Goal: Navigation & Orientation: Find specific page/section

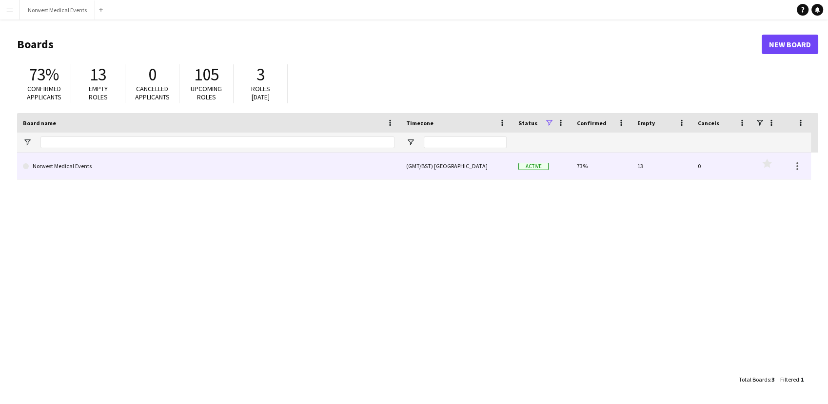
click at [128, 156] on link "Norwest Medical Events" at bounding box center [209, 166] width 372 height 27
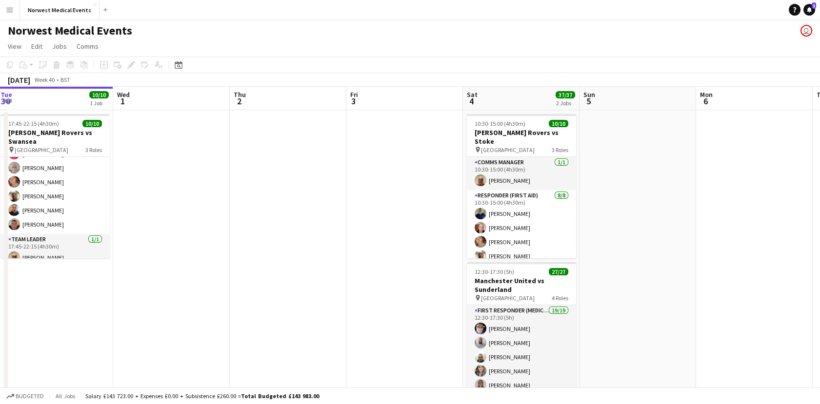
drag, startPoint x: 761, startPoint y: 216, endPoint x: 292, endPoint y: 224, distance: 469.8
click at [292, 224] on app-calendar-viewport "Sat 27 8/8 1 Job Sun 28 8/8 1 Job Mon 29 Tue 30 10/10 1 Job Wed 1 Thu 2 Fri 3 S…" at bounding box center [410, 279] width 820 height 384
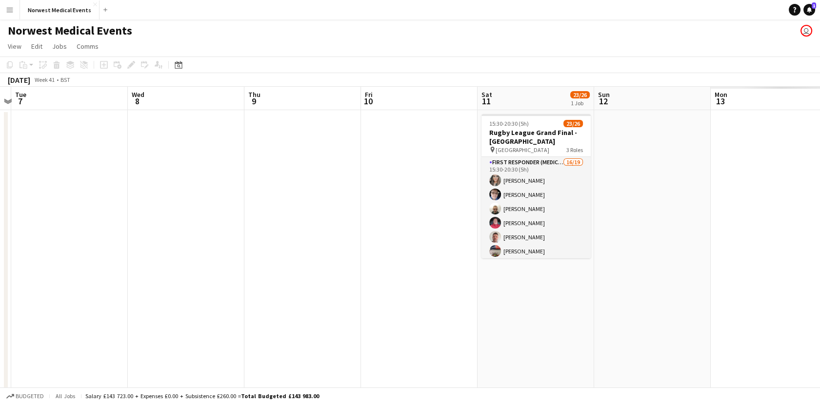
drag, startPoint x: 397, startPoint y: 270, endPoint x: 174, endPoint y: 248, distance: 223.5
click at [170, 248] on app-calendar-viewport "Fri 3 Sat 4 37/37 2 Jobs Sun 5 Mon 6 Tue 7 Wed 8 Thu 9 Fri 10 Sat 11 23/26 1 Jo…" at bounding box center [410, 279] width 820 height 384
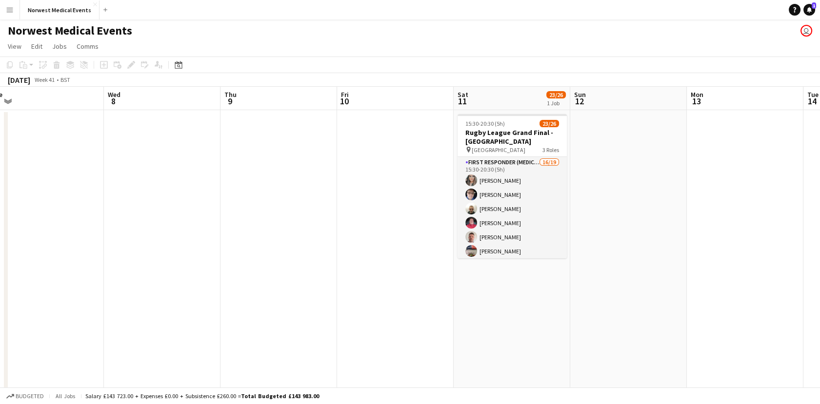
drag, startPoint x: 751, startPoint y: 236, endPoint x: 407, endPoint y: 202, distance: 346.0
click at [407, 202] on app-calendar-viewport "Fri 3 Sat 4 37/37 2 Jobs Sun 5 Mon 6 Tue 7 Wed 8 Thu 9 Fri 10 Sat 11 23/26 1 Jo…" at bounding box center [410, 279] width 820 height 384
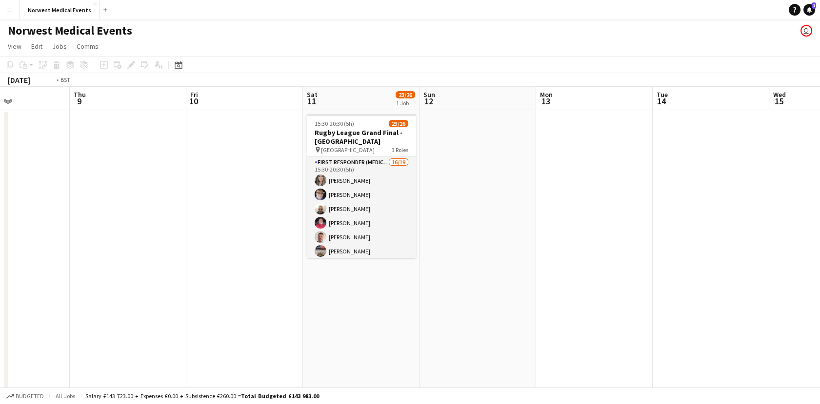
drag, startPoint x: 734, startPoint y: 239, endPoint x: 340, endPoint y: 192, distance: 396.0
click at [340, 192] on app-calendar-viewport "Mon 6 Tue 7 Wed 8 Thu 9 Fri 10 Sat 11 23/26 1 Job Sun 12 Mon 13 Tue 14 Wed 15 T…" at bounding box center [410, 279] width 820 height 384
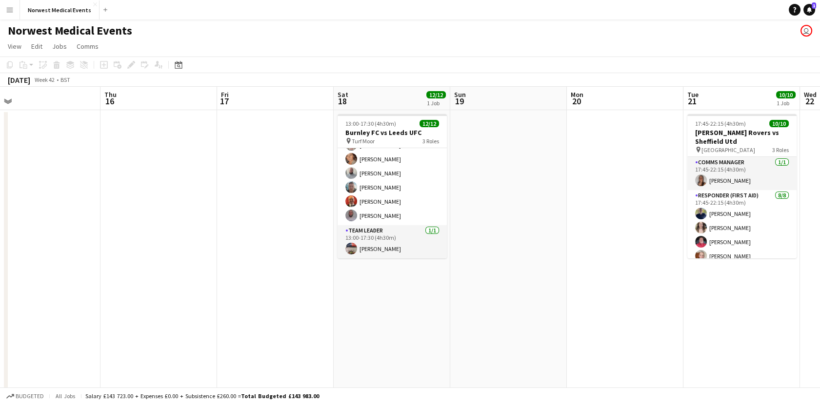
scroll to position [0, 437]
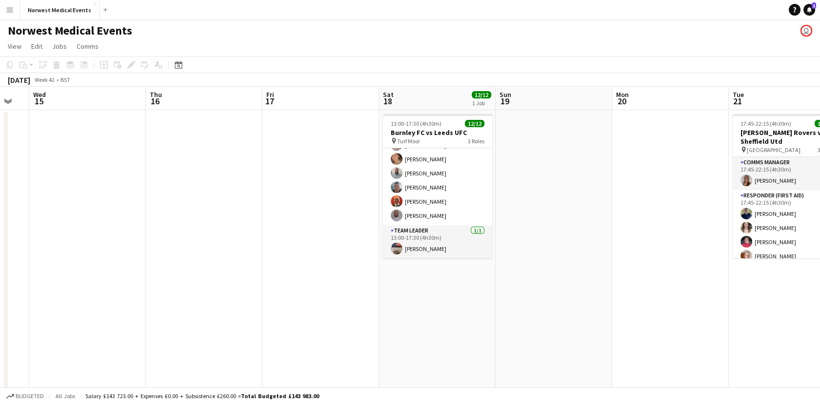
drag, startPoint x: 749, startPoint y: 207, endPoint x: 398, endPoint y: 185, distance: 351.8
click at [398, 185] on app-calendar-viewport "Sat 11 23/26 1 Job Sun 12 Mon 13 Tue 14 Wed 15 Thu 16 Fri 17 Sat 18 12/12 1 Job…" at bounding box center [410, 279] width 820 height 384
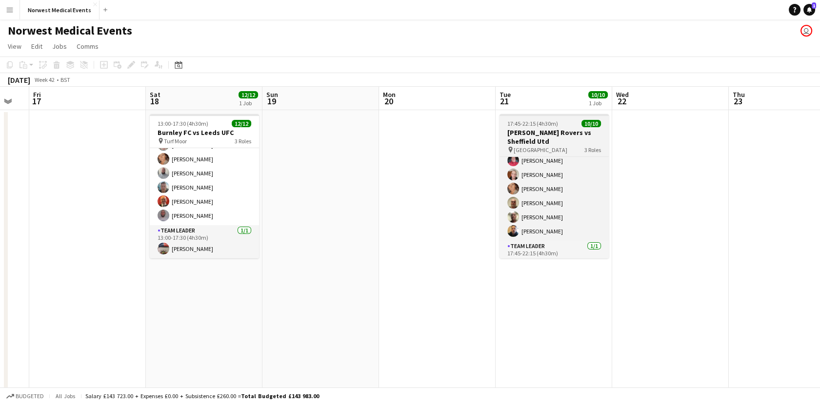
scroll to position [97, 0]
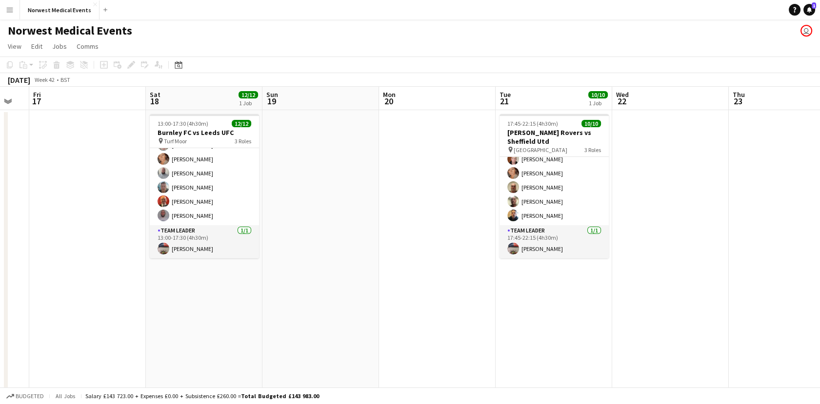
click at [281, 276] on app-calendar-viewport "Mon 13 Tue 14 Wed 15 Thu 16 Fri 17 Sat 18 12/12 1 Job Sun 19 Mon 20 Tue 21 10/1…" at bounding box center [410, 279] width 820 height 384
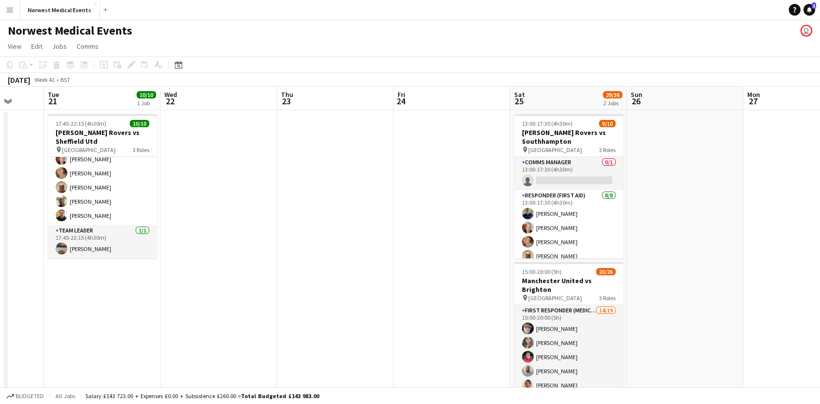
drag, startPoint x: 721, startPoint y: 328, endPoint x: 234, endPoint y: 293, distance: 488.5
click at [231, 293] on app-calendar-viewport "Sat 18 12/12 1 Job Sun 19 Mon 20 Tue 21 10/10 1 Job Wed 22 Thu 23 Fri 24 Sat 25…" at bounding box center [410, 279] width 820 height 384
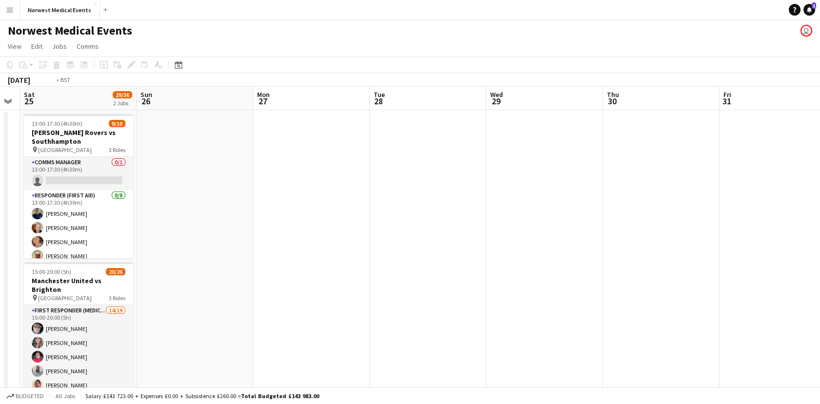
drag, startPoint x: 563, startPoint y: 310, endPoint x: 482, endPoint y: 293, distance: 82.7
click at [228, 275] on app-calendar-viewport "Tue 21 10/10 1 Job Wed 22 Thu 23 Fri 24 Sat 25 29/36 2 Jobs Sun 26 Mon 27 Tue 2…" at bounding box center [410, 353] width 820 height 533
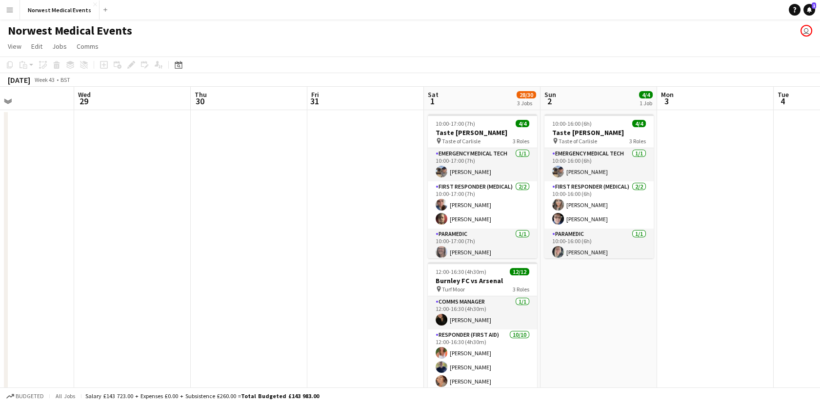
drag, startPoint x: 524, startPoint y: 323, endPoint x: 197, endPoint y: 294, distance: 328.6
click at [217, 302] on app-calendar-viewport "Sun 26 Mon 27 Tue 28 Wed 29 Thu 30 Fri 31 Sat 1 28/30 3 Jobs Sun 2 4/4 1 Job Mo…" at bounding box center [410, 353] width 820 height 533
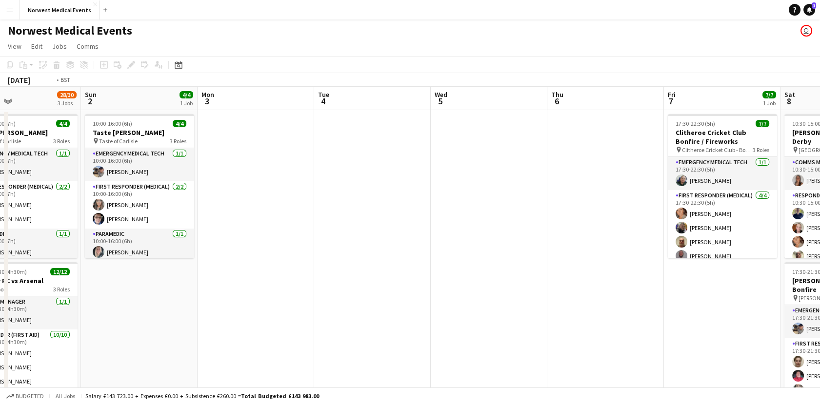
drag, startPoint x: 638, startPoint y: 345, endPoint x: 223, endPoint y: 289, distance: 418.3
click at [277, 308] on app-calendar-viewport "Thu 30 Fri 31 Sat 1 28/30 3 Jobs Sun 2 4/4 1 Job Mon 3 Tue 4 Wed 5 Thu 6 Fri 7 …" at bounding box center [410, 353] width 820 height 533
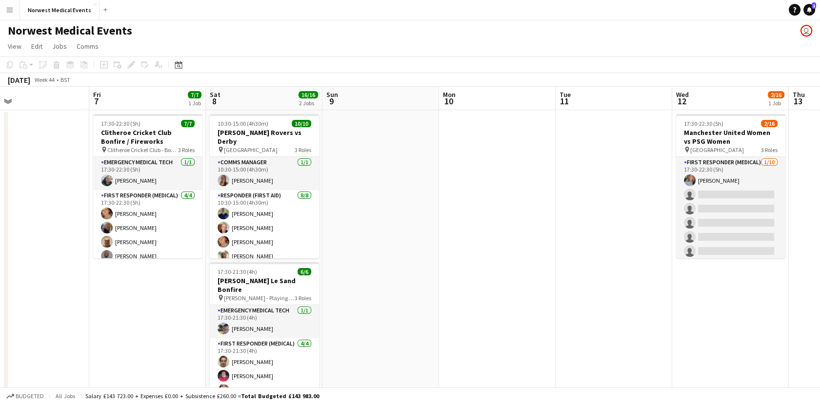
click at [232, 302] on app-calendar-viewport "Sun 2 4/4 1 Job Mon 3 Tue 4 Wed 5 Thu 6 Fri 7 7/7 1 Job Sat 8 16/16 2 Jobs Sun …" at bounding box center [410, 353] width 820 height 533
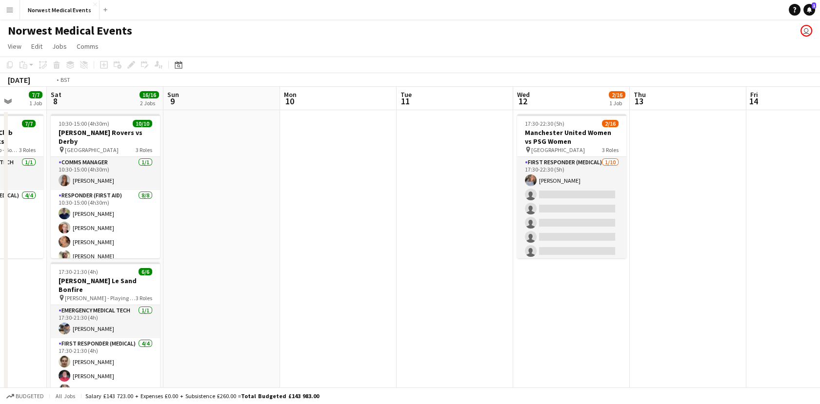
drag, startPoint x: 488, startPoint y: 297, endPoint x: 220, endPoint y: 313, distance: 268.8
click at [129, 314] on app-calendar-viewport "Wed 5 Thu 6 Fri 7 7/7 1 Job Sat 8 16/16 2 Jobs Sun 9 Mon 10 Tue 11 Wed 12 2/16 …" at bounding box center [410, 353] width 820 height 533
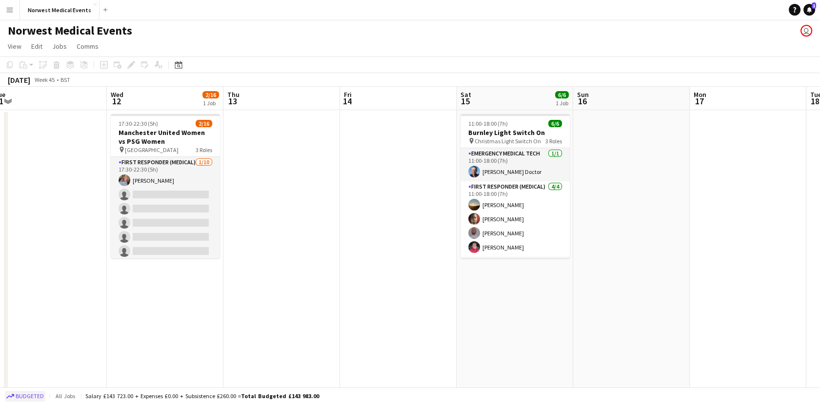
drag, startPoint x: 565, startPoint y: 347, endPoint x: 43, endPoint y: 393, distance: 524.4
click at [87, 398] on app-board "Norwest Medical Events user View Day view expanded Day view collapsed Month vie…" at bounding box center [410, 328] width 820 height 617
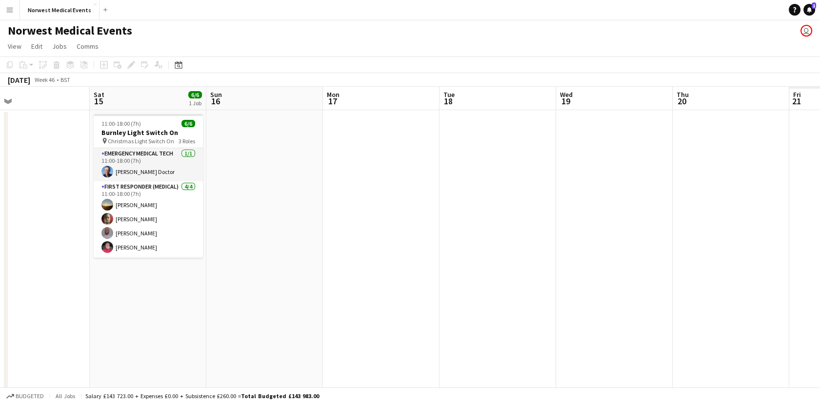
drag, startPoint x: 510, startPoint y: 333, endPoint x: 164, endPoint y: 303, distance: 347.1
click at [43, 318] on app-calendar-viewport "Mon 10 Tue 11 Wed 12 2/16 1 Job Thu 13 Fri 14 Sat 15 6/6 1 Job Sun 16 Mon 17 Tu…" at bounding box center [410, 353] width 820 height 533
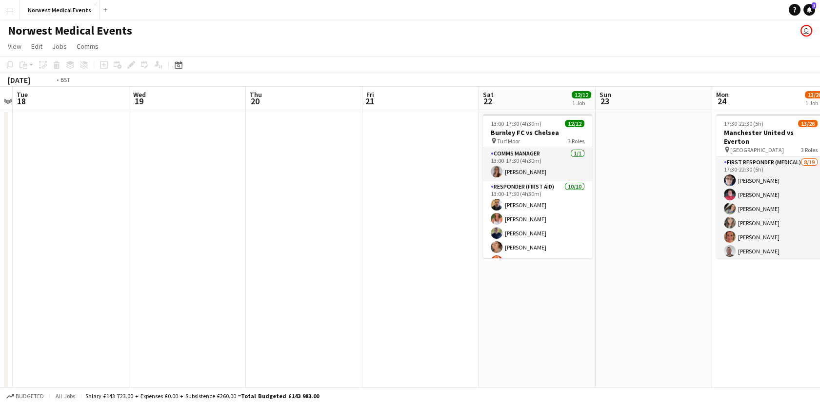
drag, startPoint x: 512, startPoint y: 307, endPoint x: 80, endPoint y: 333, distance: 433.4
click at [80, 333] on app-calendar-viewport "Fri 14 Sat 15 6/6 1 Job Sun 16 Mon 17 Tue 18 Wed 19 Thu 20 Fri 21 Sat 22 12/12 …" at bounding box center [410, 353] width 820 height 533
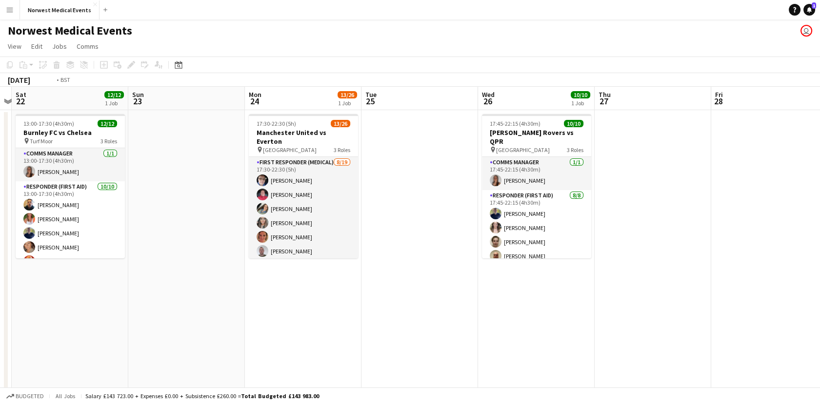
drag, startPoint x: 507, startPoint y: 326, endPoint x: 86, endPoint y: 306, distance: 421.4
click at [86, 306] on app-calendar-viewport "Tue 18 Wed 19 Thu 20 Fri 21 Sat 22 12/12 1 Job Sun 23 Mon 24 13/26 1 Job Tue 25…" at bounding box center [410, 353] width 820 height 533
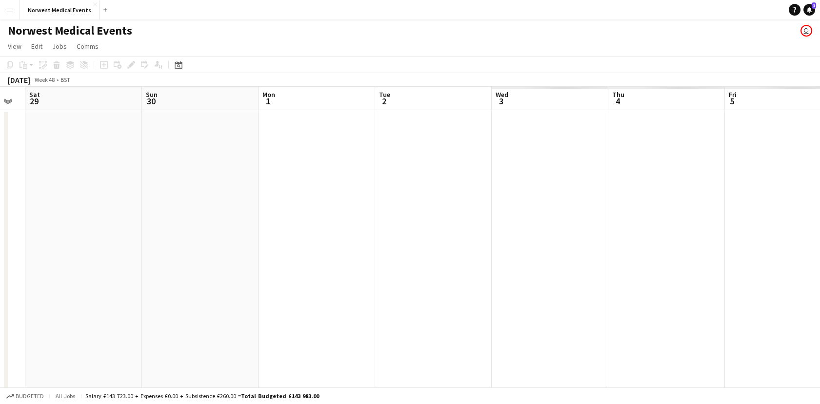
drag, startPoint x: 169, startPoint y: 260, endPoint x: 44, endPoint y: 263, distance: 124.4
click at [47, 263] on app-calendar-viewport "Tue 25 Wed 26 10/10 1 Job Thu 27 Fri 28 Sat 29 Sun 30 Mon 1 Tue 2 Wed 3 Thu 4 F…" at bounding box center [410, 353] width 820 height 533
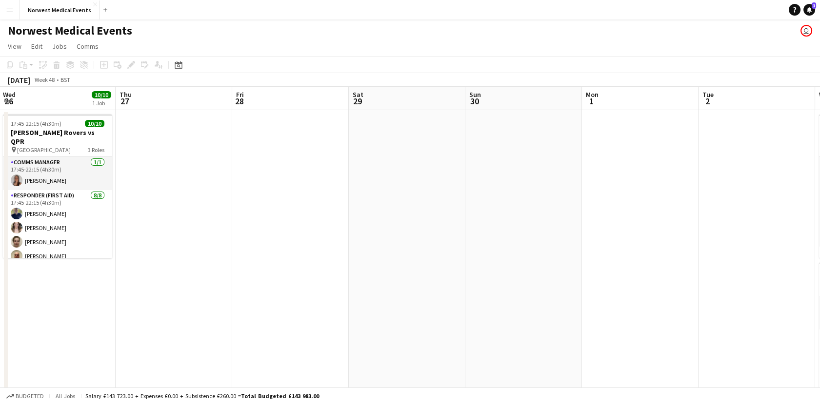
scroll to position [0, 224]
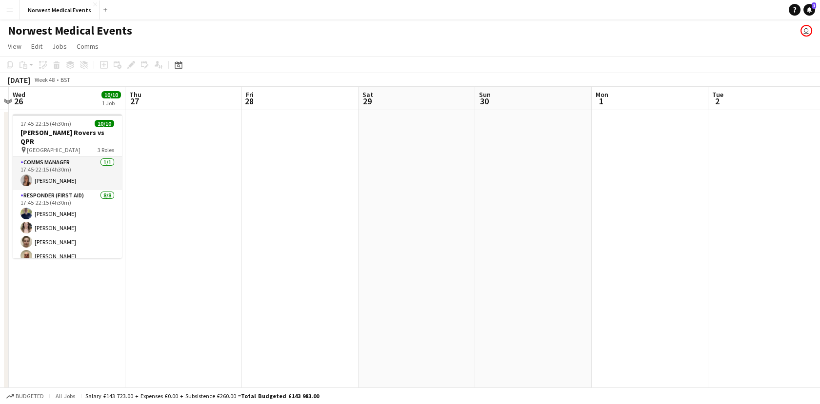
drag, startPoint x: 352, startPoint y: 274, endPoint x: 714, endPoint y: 286, distance: 362.6
click at [714, 286] on app-calendar-viewport "Mon 24 13/26 1 Job Tue 25 Wed 26 10/10 1 Job Thu 27 Fri 28 Sat 29 Sun 30 Mon 1 …" at bounding box center [410, 353] width 820 height 533
